Goal: Check status: Check status

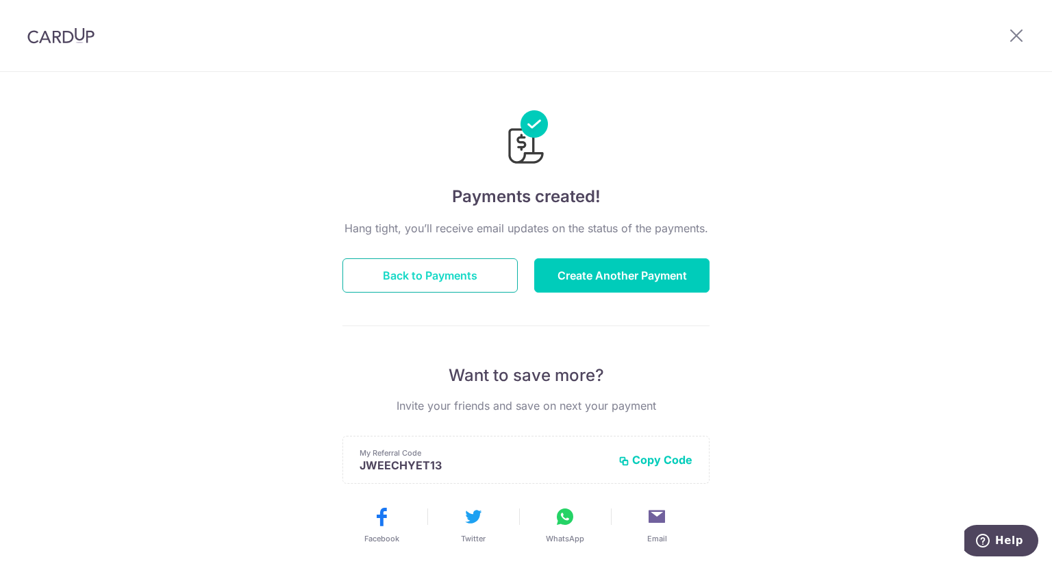
click at [449, 275] on button "Back to Payments" at bounding box center [429, 275] width 175 height 34
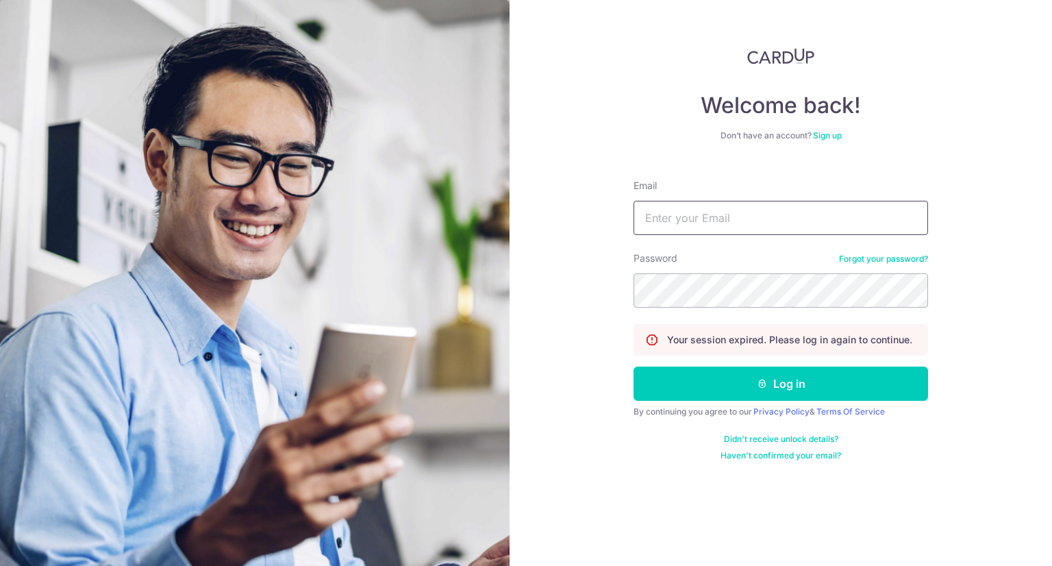
click at [682, 225] on input "Email" at bounding box center [781, 218] width 295 height 34
type input "jctan71@gmail.com"
click at [634, 366] on button "Log in" at bounding box center [781, 383] width 295 height 34
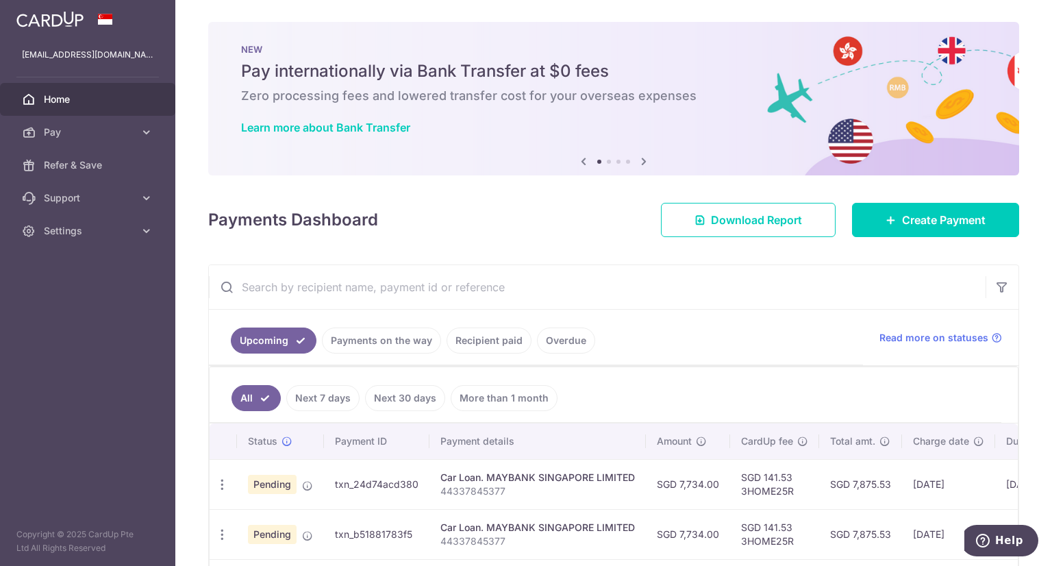
scroll to position [115, 0]
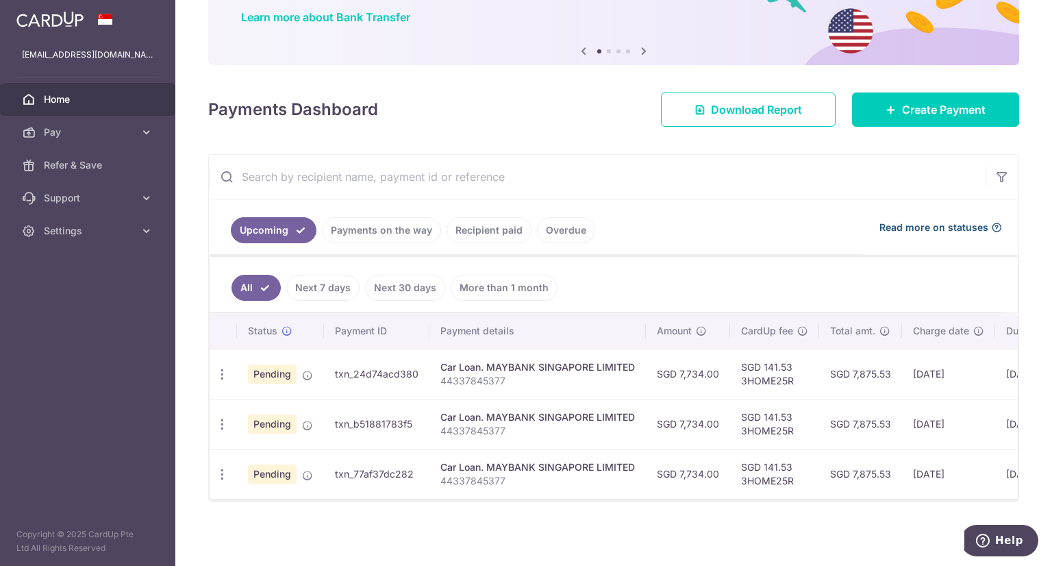
click at [944, 222] on span "Read more on statuses" at bounding box center [933, 228] width 109 height 14
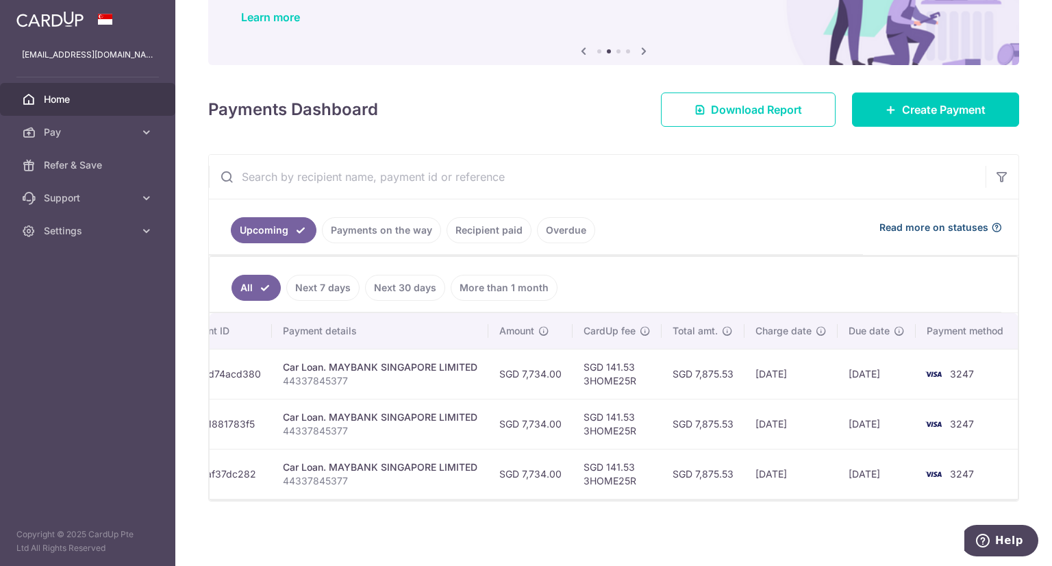
scroll to position [0, 0]
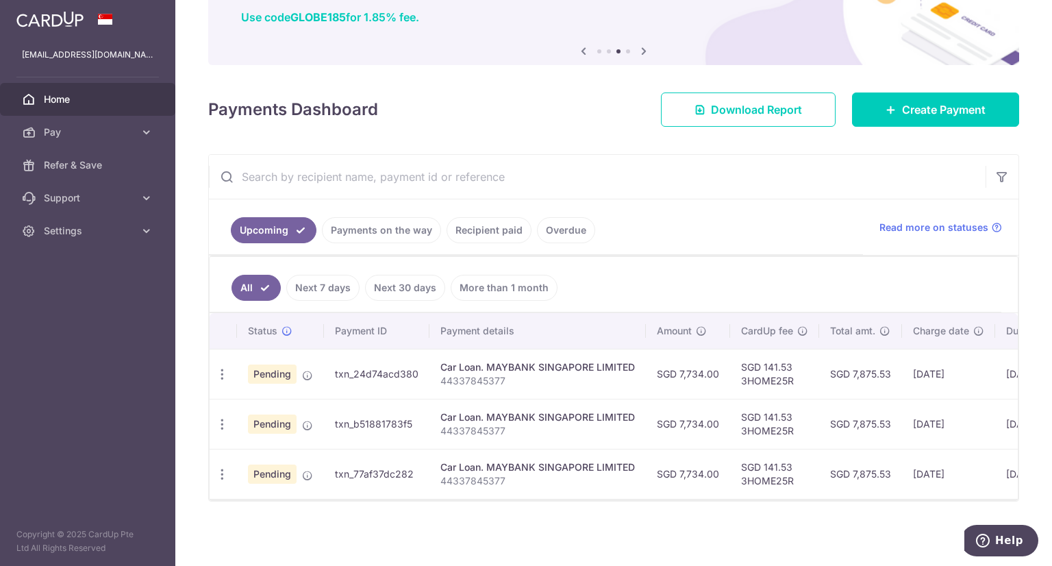
click at [491, 220] on link "Recipient paid" at bounding box center [489, 230] width 85 height 26
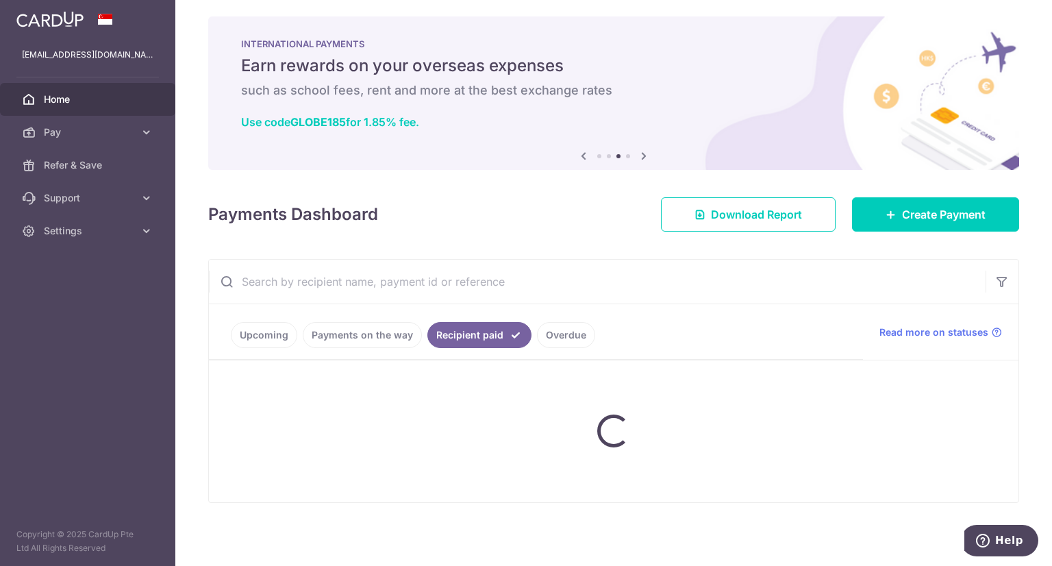
scroll to position [115, 0]
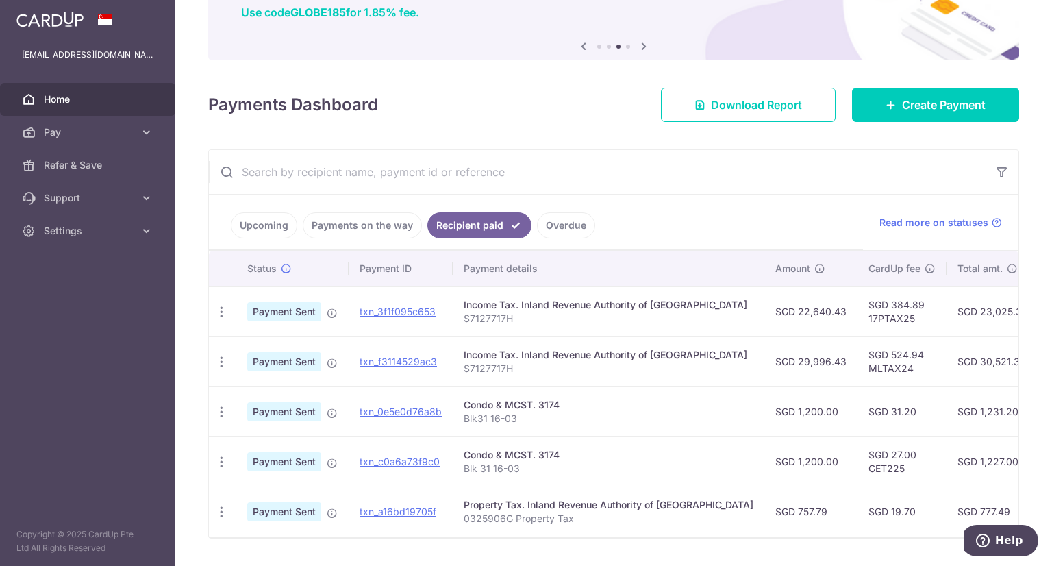
click at [551, 224] on link "Overdue" at bounding box center [566, 225] width 58 height 26
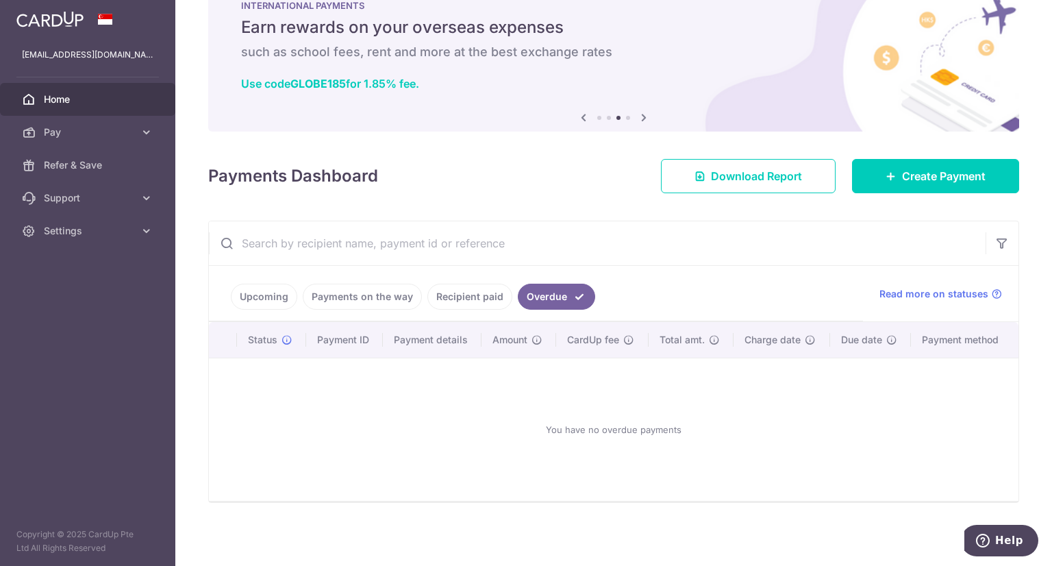
click at [453, 303] on link "Recipient paid" at bounding box center [469, 297] width 85 height 26
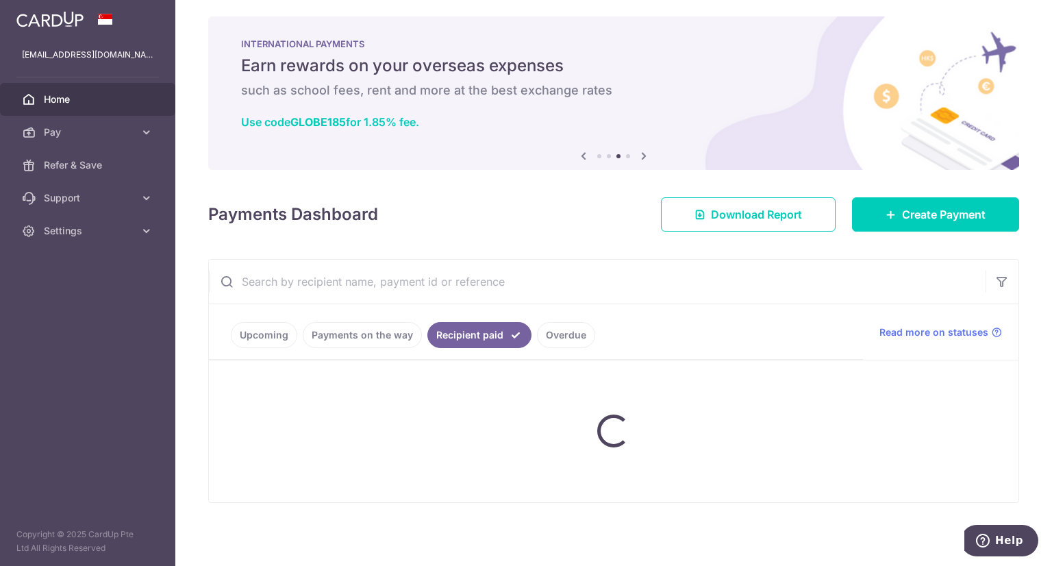
scroll to position [115, 0]
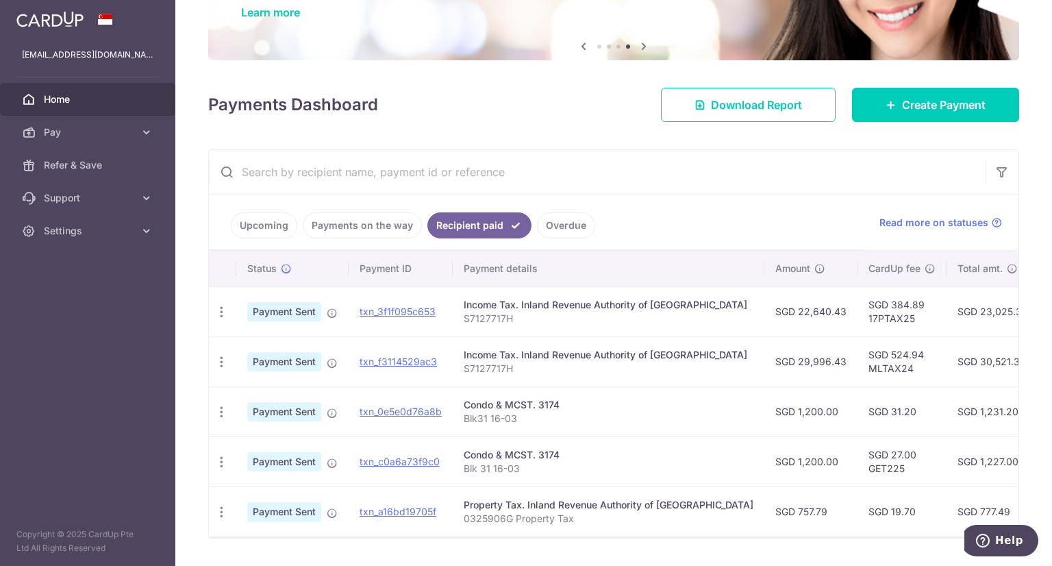
click at [387, 221] on link "Payments on the way" at bounding box center [362, 225] width 119 height 26
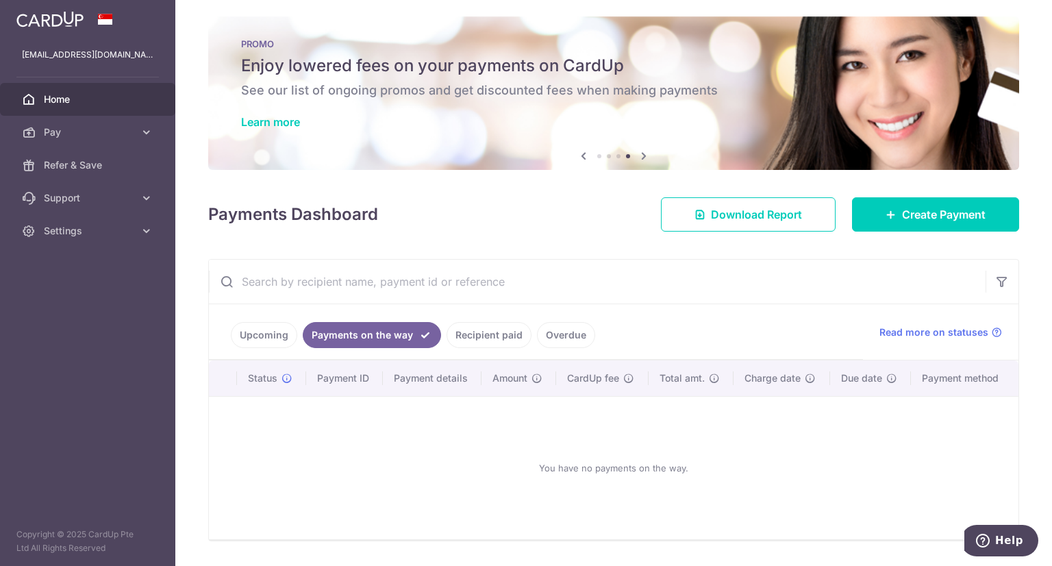
scroll to position [44, 0]
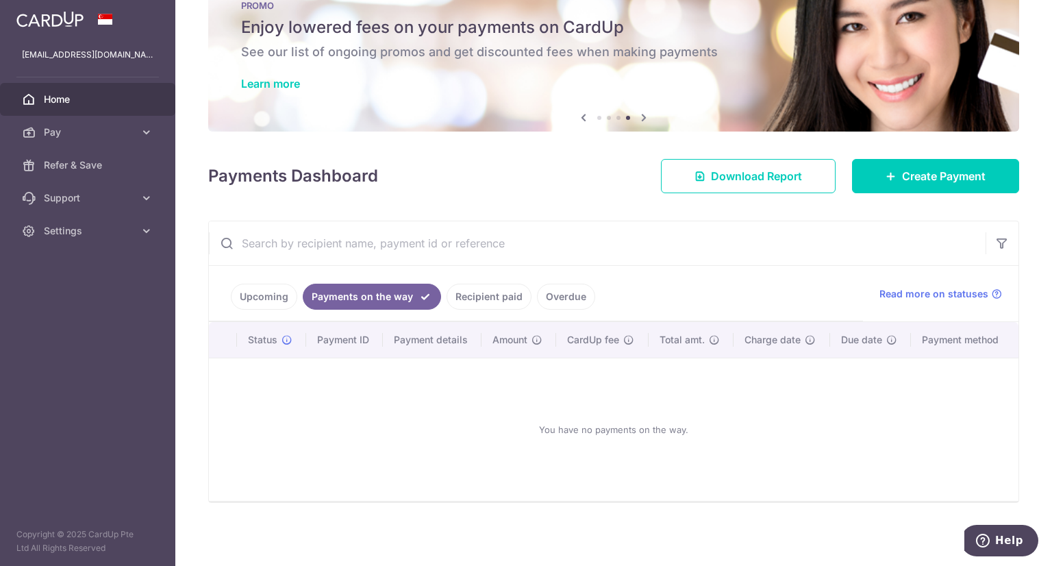
click at [266, 297] on link "Upcoming" at bounding box center [264, 297] width 66 height 26
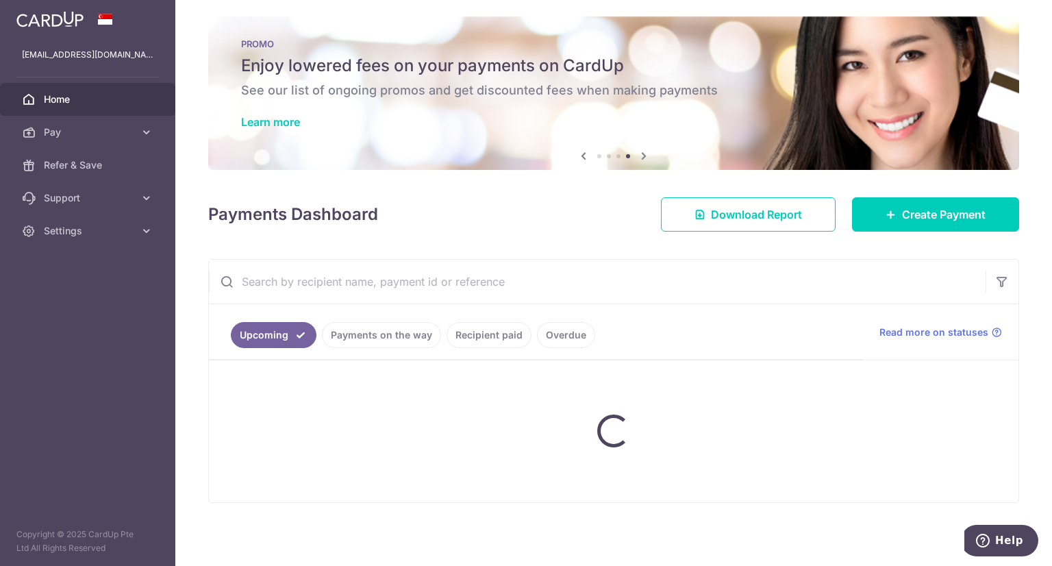
scroll to position [115, 0]
